Goal: Task Accomplishment & Management: Use online tool/utility

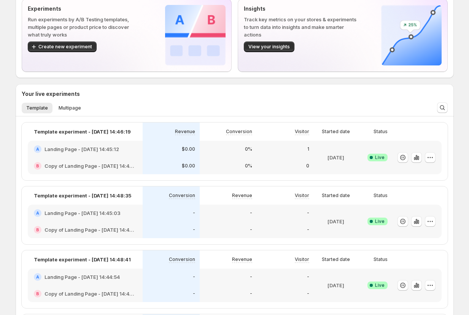
scroll to position [86, 0]
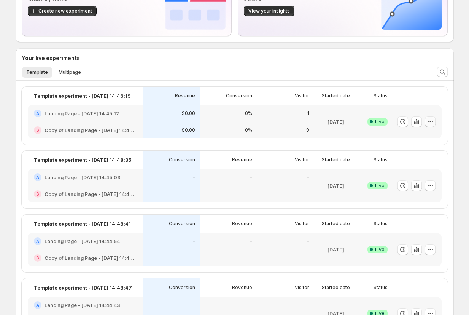
click at [431, 120] on icon "button" at bounding box center [431, 122] width 8 height 8
click at [420, 135] on span "Edit" at bounding box center [426, 138] width 71 height 8
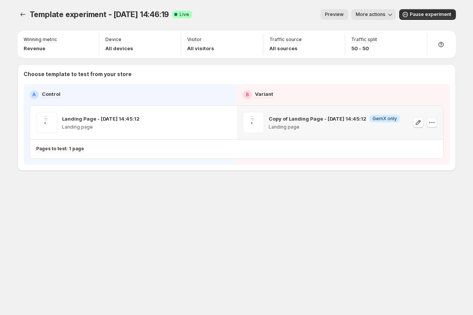
click at [323, 118] on p "Copy of Landing Page - [DATE] 14:45:12" at bounding box center [318, 119] width 98 height 8
click at [414, 168] on div "Choose template to test from your store A Control B Variant Landing Page - Aug …" at bounding box center [237, 117] width 439 height 107
click at [308, 124] on p "Landing page" at bounding box center [334, 127] width 131 height 6
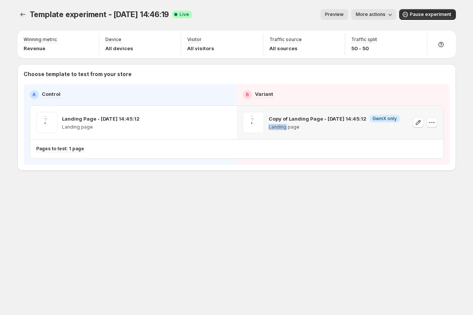
click at [308, 124] on p "Landing page" at bounding box center [334, 127] width 131 height 6
click at [310, 118] on p "Copy of Landing Page - [DATE] 14:45:12" at bounding box center [318, 119] width 98 height 8
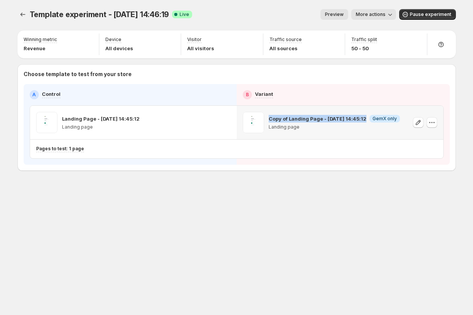
click at [310, 118] on p "Copy of Landing Page - [DATE] 14:45:12" at bounding box center [318, 119] width 98 height 8
copy p "Copy of Landing Page - [DATE] 14:45:12"
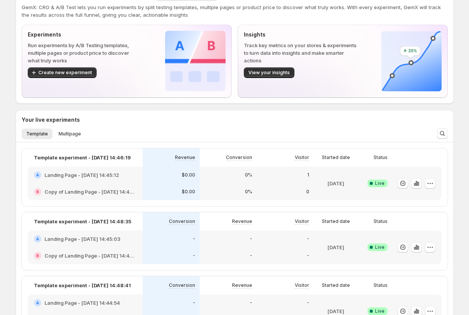
scroll to position [67, 0]
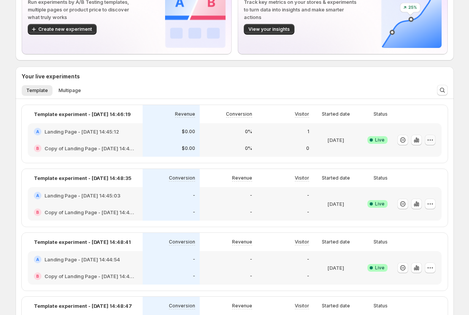
click at [427, 138] on button "button" at bounding box center [430, 140] width 11 height 11
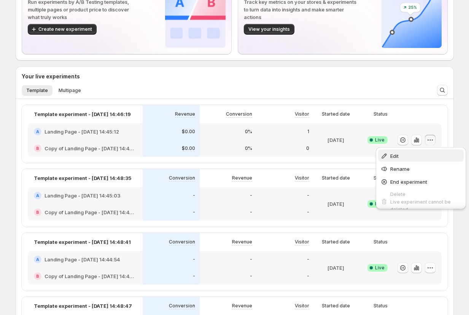
click at [412, 157] on span "Edit" at bounding box center [426, 156] width 71 height 8
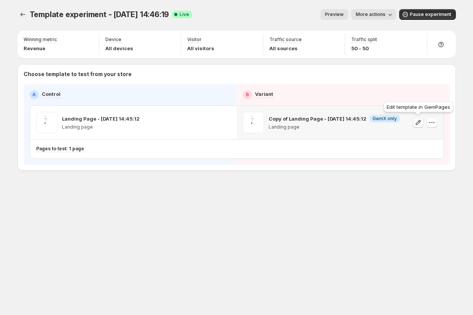
click at [418, 124] on icon "button" at bounding box center [419, 123] width 8 height 8
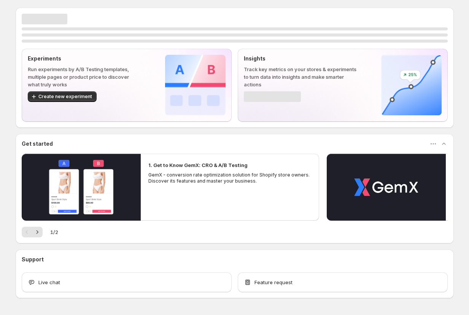
click at [147, 123] on div "Experiments Run experiments by A/B Testing templates, multiple pages or product…" at bounding box center [235, 68] width 439 height 120
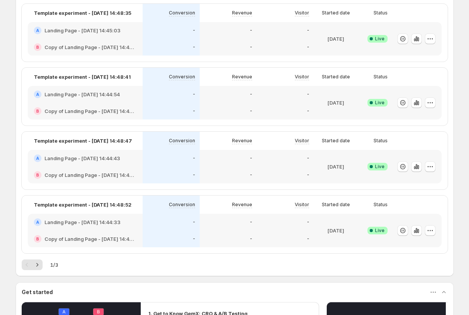
scroll to position [29, 0]
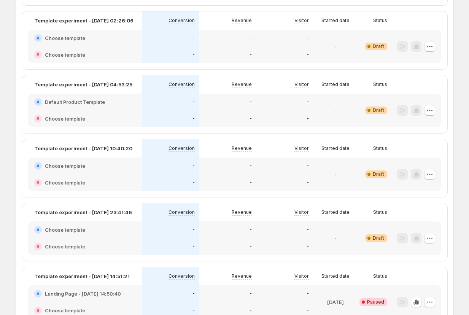
scroll to position [1090, 0]
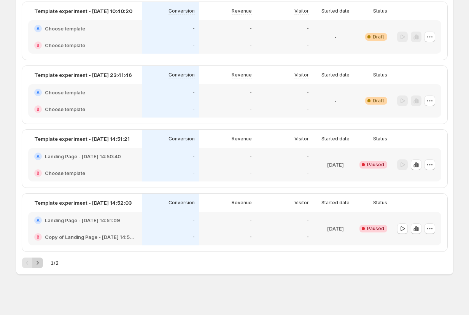
click at [39, 264] on icon "Next" at bounding box center [38, 263] width 8 height 8
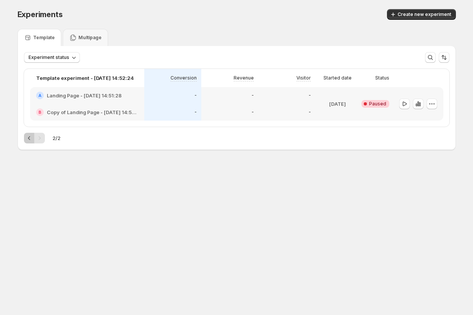
click at [32, 136] on icon "Previous" at bounding box center [30, 138] width 8 height 8
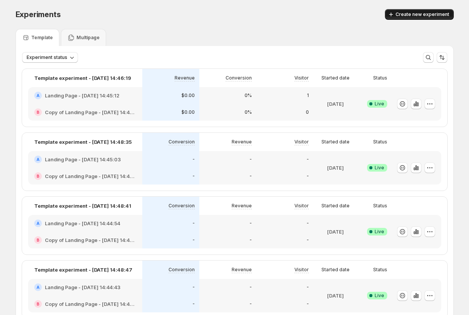
click at [410, 15] on span "Create new experiment" at bounding box center [423, 14] width 54 height 6
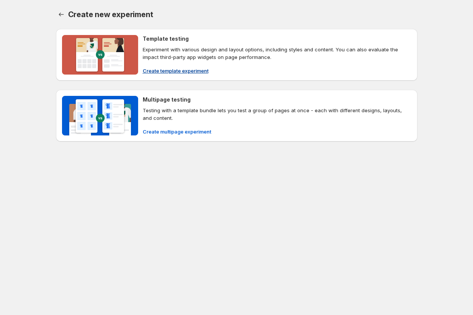
click at [179, 62] on div "Template testing Experiment with various design and layout options, including s…" at bounding box center [277, 55] width 269 height 40
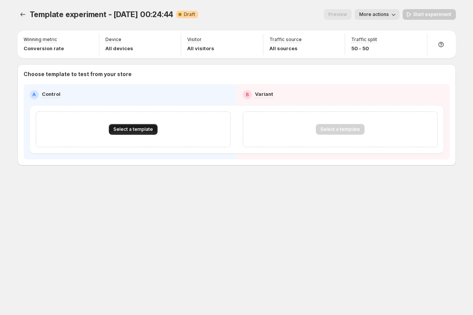
click at [139, 126] on button "Select a template" at bounding box center [133, 129] width 49 height 11
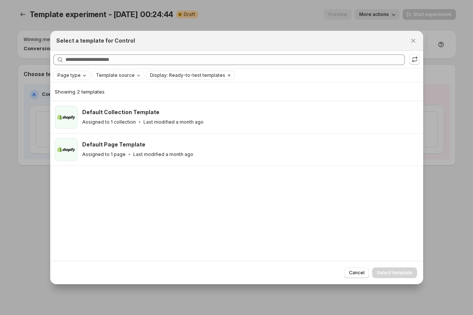
click at [69, 75] on span "Page type" at bounding box center [68, 75] width 23 height 6
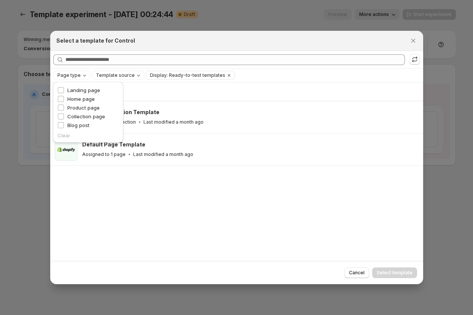
drag, startPoint x: 86, startPoint y: 107, endPoint x: 106, endPoint y: 108, distance: 19.8
click at [87, 107] on span "Product page" at bounding box center [83, 108] width 32 height 6
click at [88, 107] on span "Product page" at bounding box center [83, 108] width 32 height 6
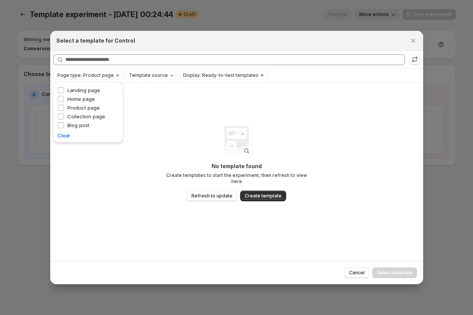
click at [220, 75] on span "Display: Ready-to-test templates" at bounding box center [220, 75] width 75 height 6
click at [290, 106] on div "No template found Create templates to start the experiment, then refresh to vie…" at bounding box center [236, 172] width 373 height 178
click at [214, 77] on span "Display: Ready-to-test templates" at bounding box center [220, 75] width 75 height 6
click at [257, 75] on div "Display: Ready-to-test templates" at bounding box center [223, 75] width 88 height 8
click at [259, 75] on icon "Clear" at bounding box center [262, 75] width 6 height 6
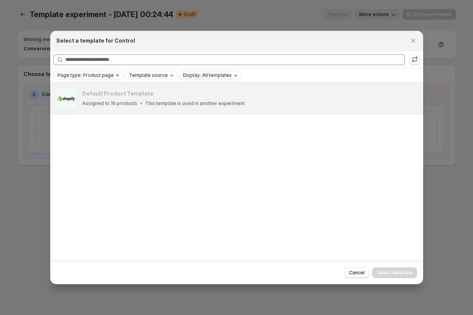
click at [212, 73] on span "Display: All templates" at bounding box center [207, 75] width 49 height 6
click at [212, 90] on span "Ready-to-test templates" at bounding box center [216, 90] width 57 height 6
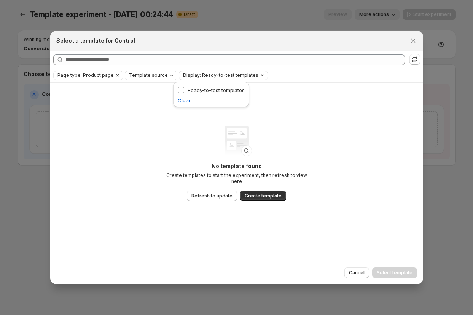
click at [269, 167] on p "No template found" at bounding box center [237, 167] width 152 height 8
click at [255, 193] on span "Create template" at bounding box center [263, 196] width 37 height 6
click at [411, 61] on icon ":rjs:" at bounding box center [415, 60] width 8 height 8
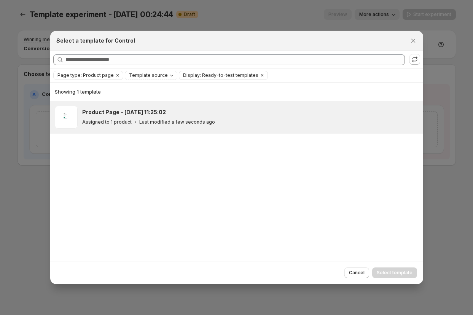
click at [176, 121] on p "Last modified a few seconds ago" at bounding box center [177, 122] width 76 height 6
click at [394, 273] on span "Select template" at bounding box center [395, 273] width 36 height 6
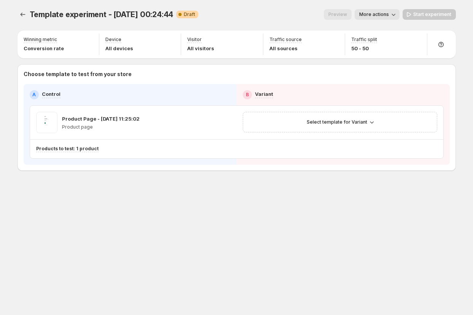
drag, startPoint x: 298, startPoint y: 204, endPoint x: 303, endPoint y: 206, distance: 5.2
click at [298, 204] on div "Template experiment - Sep 16, 00:24:44. This page is ready Template experiment …" at bounding box center [236, 106] width 457 height 212
click at [336, 126] on button "Select template for Variant" at bounding box center [340, 122] width 76 height 11
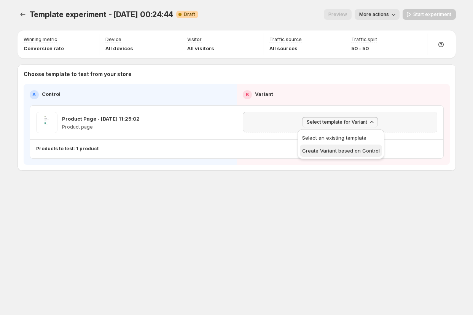
click at [335, 148] on span "Create Variant based on Control" at bounding box center [341, 151] width 78 height 6
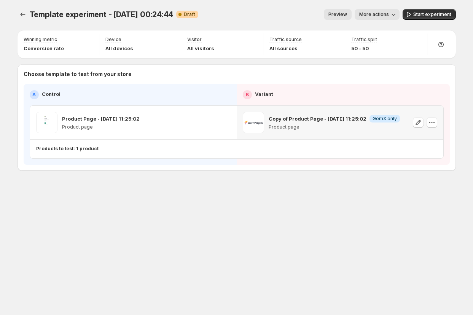
drag, startPoint x: 166, startPoint y: 202, endPoint x: 182, endPoint y: 199, distance: 16.2
click at [170, 201] on div "Template experiment - Sep 16, 00:24:44. This page is ready Template experiment …" at bounding box center [236, 106] width 457 height 212
click at [174, 186] on div "Template experiment - Sep 16, 00:24:44. This page is ready Template experiment …" at bounding box center [236, 106] width 457 height 212
click at [317, 119] on p "Copy of Product Page - Sep 16, 11:25:02" at bounding box center [318, 119] width 98 height 8
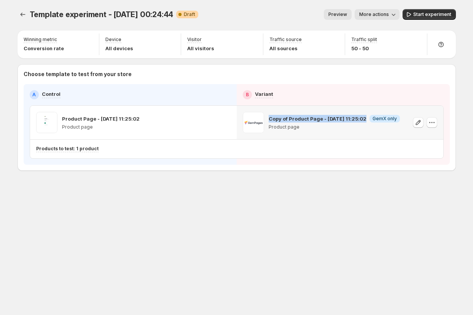
drag, startPoint x: 317, startPoint y: 119, endPoint x: 328, endPoint y: 116, distance: 11.0
click at [317, 120] on p "Copy of Product Page - Sep 16, 11:25:02" at bounding box center [318, 119] width 98 height 8
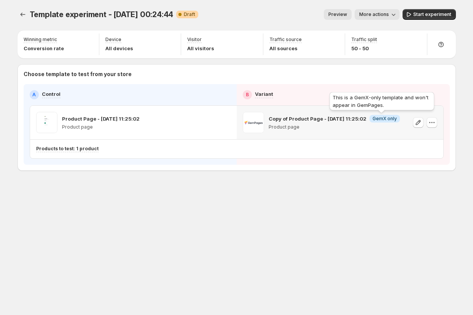
click at [385, 119] on span "GemX only" at bounding box center [385, 119] width 24 height 6
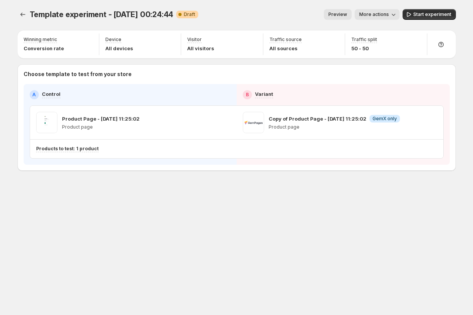
drag, startPoint x: 334, startPoint y: 191, endPoint x: 219, endPoint y: 159, distance: 119.7
click at [333, 191] on div "Template experiment - Sep 16, 00:24:44. This page is ready Template experiment …" at bounding box center [236, 106] width 457 height 212
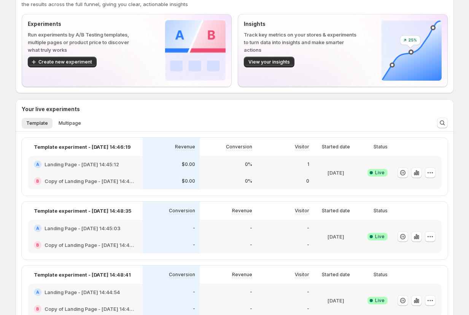
scroll to position [61, 0]
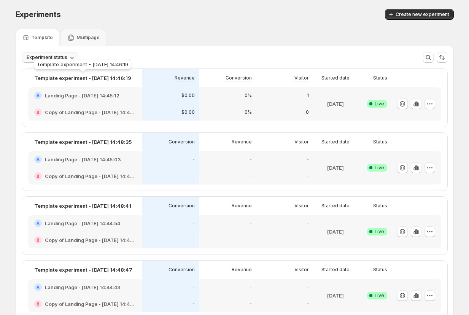
click at [69, 57] on icon "button" at bounding box center [72, 58] width 8 height 8
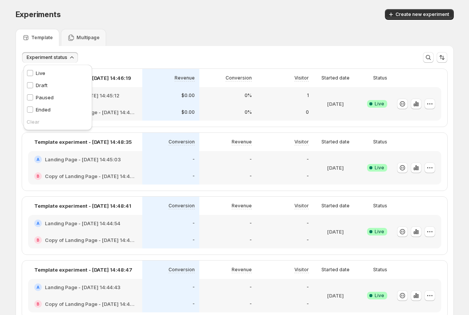
click at [41, 80] on div "Draft Draft" at bounding box center [37, 85] width 27 height 12
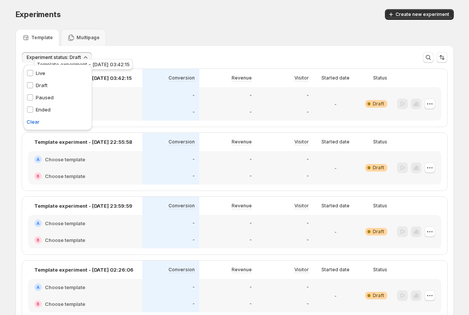
click at [209, 57] on div "Experiment status: Draft More views More views Create new view" at bounding box center [235, 57] width 426 height 11
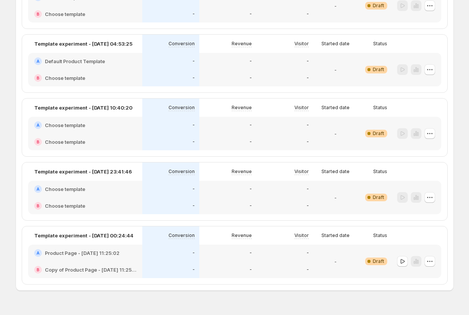
scroll to position [306, 0]
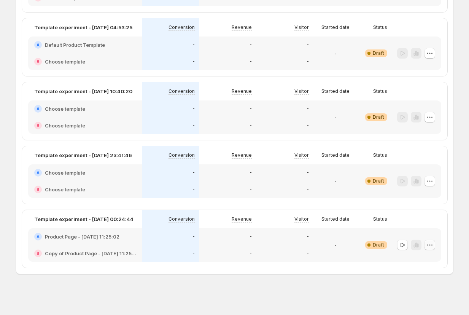
click at [434, 246] on icon "button" at bounding box center [430, 245] width 8 height 8
click at [425, 258] on span "Edit" at bounding box center [422, 261] width 8 height 6
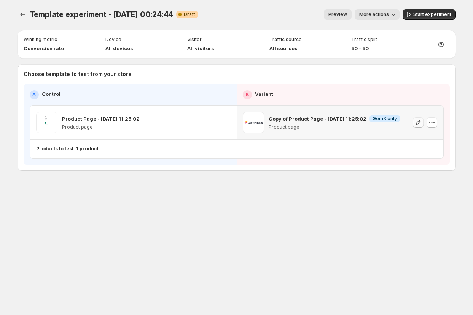
click at [421, 122] on icon "button" at bounding box center [419, 123] width 8 height 8
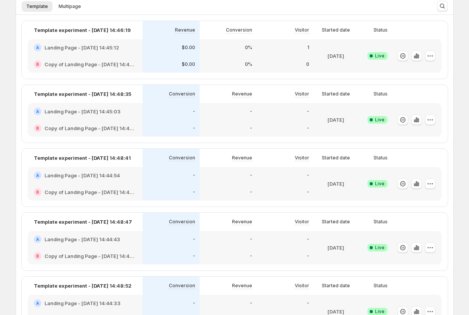
scroll to position [142, 0]
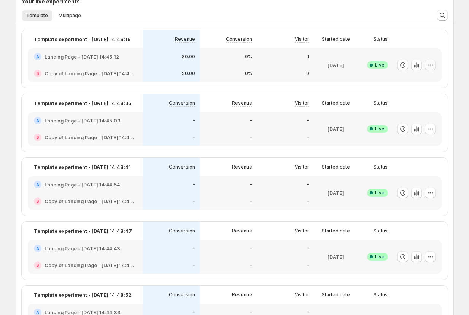
click at [434, 65] on icon "button" at bounding box center [431, 65] width 8 height 8
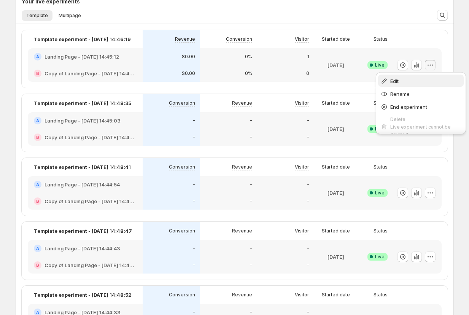
click at [421, 77] on span "Edit" at bounding box center [426, 81] width 71 height 8
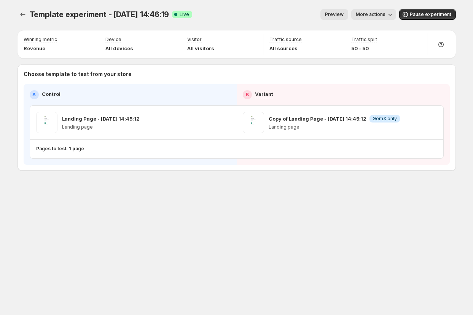
click at [380, 89] on div "A Control B Variant Landing Page - Aug 21, 14:45:12 Landing page Copy of Landin…" at bounding box center [237, 124] width 426 height 81
drag, startPoint x: 366, startPoint y: 48, endPoint x: 349, endPoint y: 48, distance: 17.5
click at [349, 48] on div "Traffic split 50 - 50" at bounding box center [385, 45] width 75 height 22
drag, startPoint x: 409, startPoint y: 74, endPoint x: 404, endPoint y: 71, distance: 6.1
click at [409, 74] on p "Choose template to test from your store" at bounding box center [237, 74] width 426 height 8
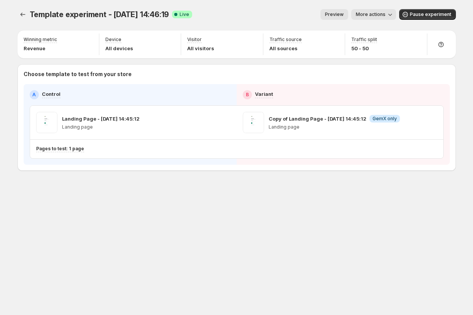
click at [390, 69] on div "Choose template to test from your store A Control B Variant Landing Page - Aug …" at bounding box center [237, 117] width 439 height 107
click at [366, 48] on p "50 - 50" at bounding box center [364, 49] width 26 height 8
click at [370, 50] on p "50 - 50" at bounding box center [364, 49] width 26 height 8
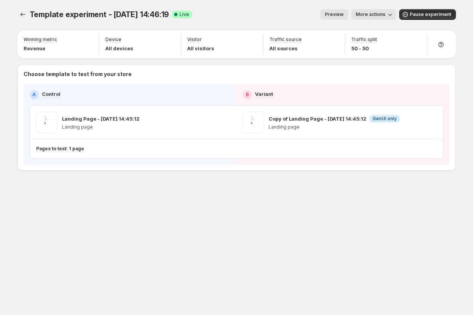
click at [399, 69] on div "Choose template to test from your store A Control B Variant Landing Page - Aug …" at bounding box center [237, 117] width 439 height 107
drag, startPoint x: 259, startPoint y: 26, endPoint x: 251, endPoint y: 29, distance: 8.2
click at [258, 26] on div "Template experiment - Aug 21, 14:46:19. This page is ready Template experiment …" at bounding box center [237, 14] width 439 height 29
click at [197, 38] on p "Visitor" at bounding box center [194, 40] width 14 height 6
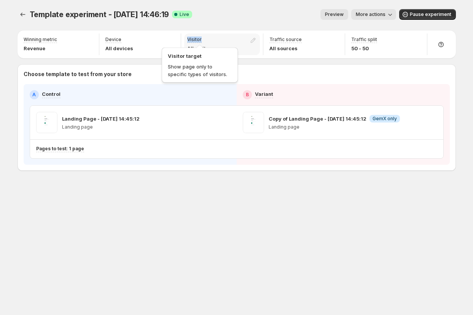
click at [197, 38] on p "Visitor" at bounding box center [194, 40] width 14 height 6
drag, startPoint x: 282, startPoint y: 19, endPoint x: 176, endPoint y: 30, distance: 106.1
click at [282, 19] on div "Preview More actions" at bounding box center [297, 14] width 198 height 11
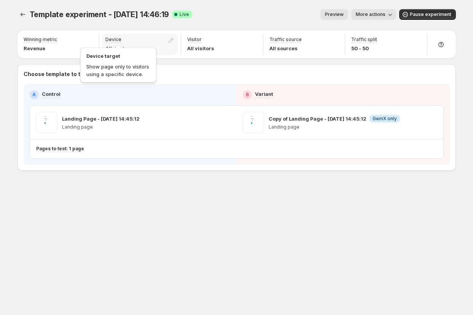
drag, startPoint x: 116, startPoint y: 38, endPoint x: 121, endPoint y: 38, distance: 4.6
click at [118, 38] on p "Device" at bounding box center [113, 40] width 16 height 6
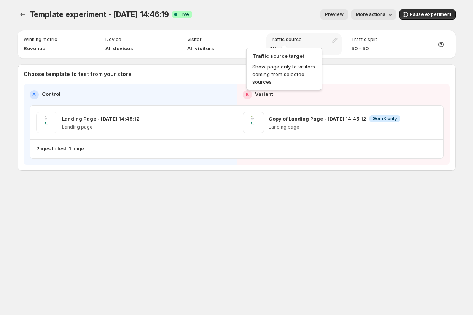
click at [286, 39] on p "Traffic source" at bounding box center [286, 40] width 32 height 6
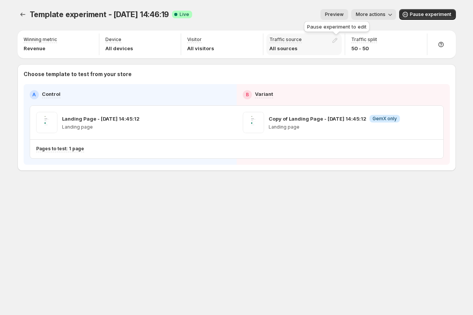
click at [334, 39] on div at bounding box center [336, 42] width 11 height 11
click at [270, 9] on div "Preview More actions" at bounding box center [297, 14] width 198 height 11
click at [259, 21] on div "Template experiment - Aug 21, 14:46:19. This page is ready Template experiment …" at bounding box center [237, 14] width 439 height 29
click at [39, 16] on span "Template experiment - Aug 21, 14:46:19" at bounding box center [100, 14] width 140 height 9
click at [21, 18] on icon "Experiments" at bounding box center [23, 15] width 8 height 8
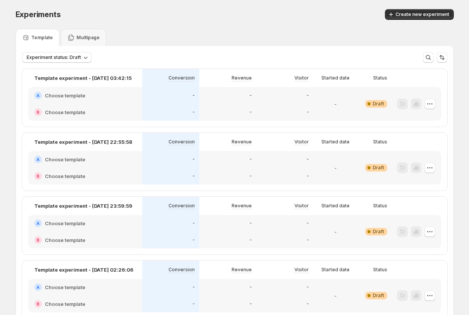
click at [192, 17] on div "Experiments" at bounding box center [118, 14] width 204 height 11
click at [206, 2] on div "Experiments. This page is ready Experiments Create new experiment" at bounding box center [235, 14] width 439 height 29
click at [129, 108] on div "B Choose template" at bounding box center [85, 112] width 102 height 8
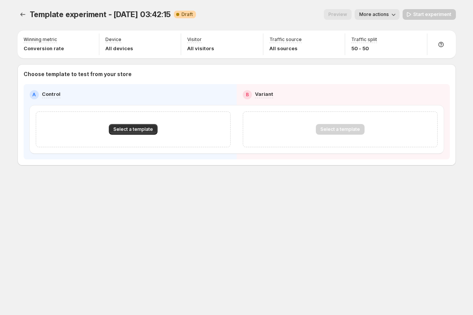
click at [213, 26] on div "Template experiment - Aug 21, 03:42:15. This page is ready Template experiment …" at bounding box center [237, 14] width 439 height 29
